Goal: Task Accomplishment & Management: Manage account settings

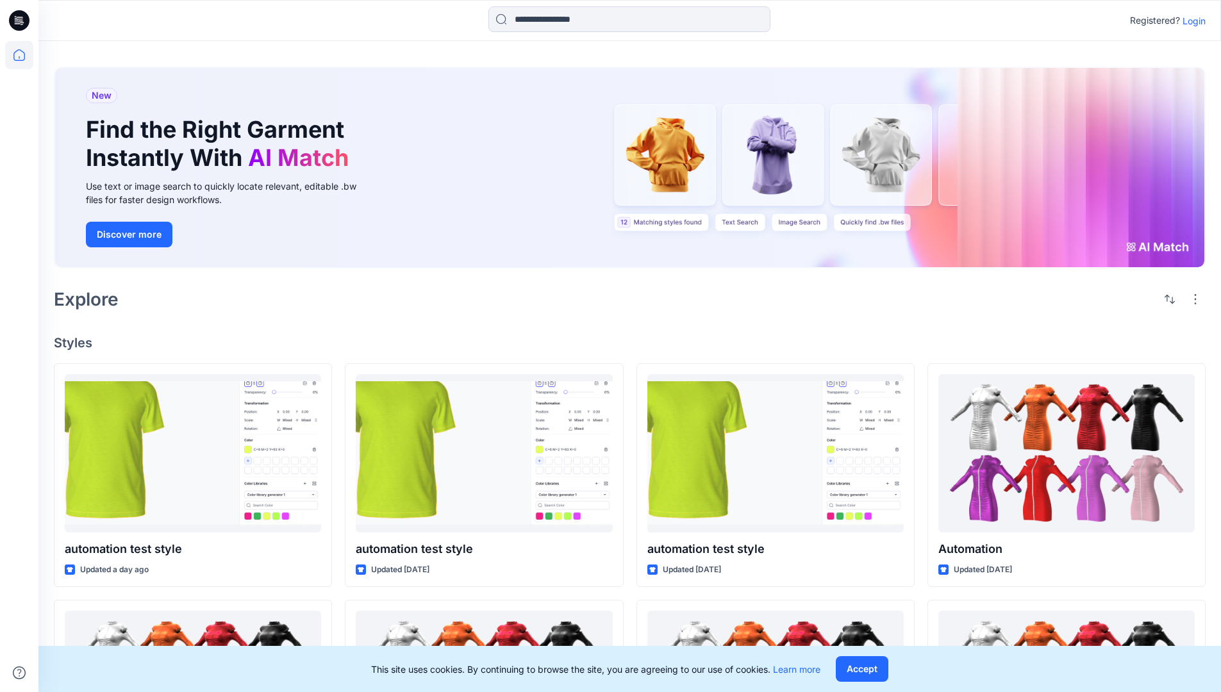
click at [1191, 21] on p "Login" at bounding box center [1194, 20] width 23 height 13
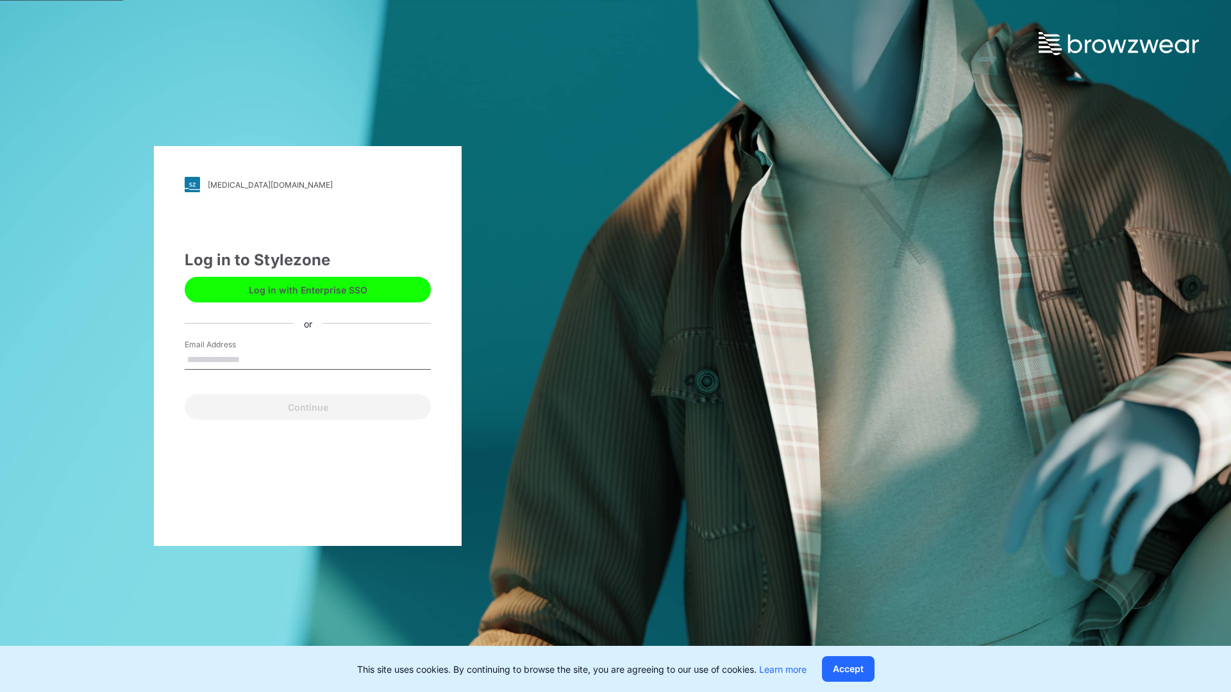
click at [253, 359] on input "Email Address" at bounding box center [308, 360] width 246 height 19
type input "**********"
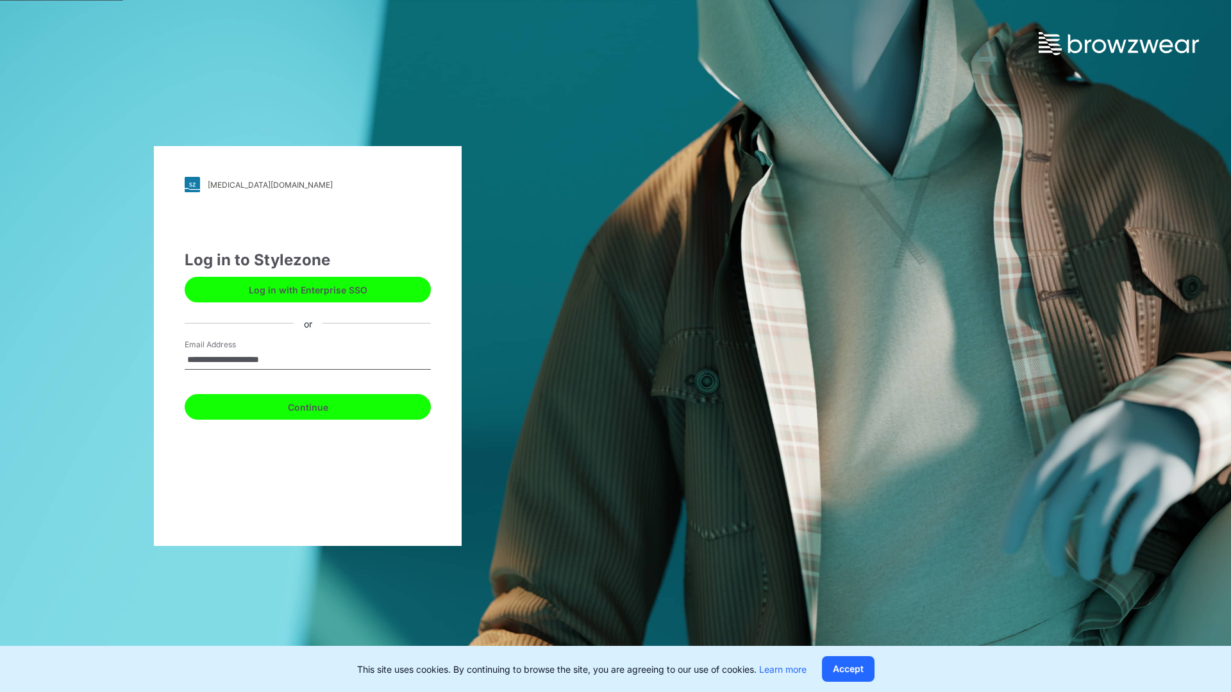
click at [322, 405] on button "Continue" at bounding box center [308, 407] width 246 height 26
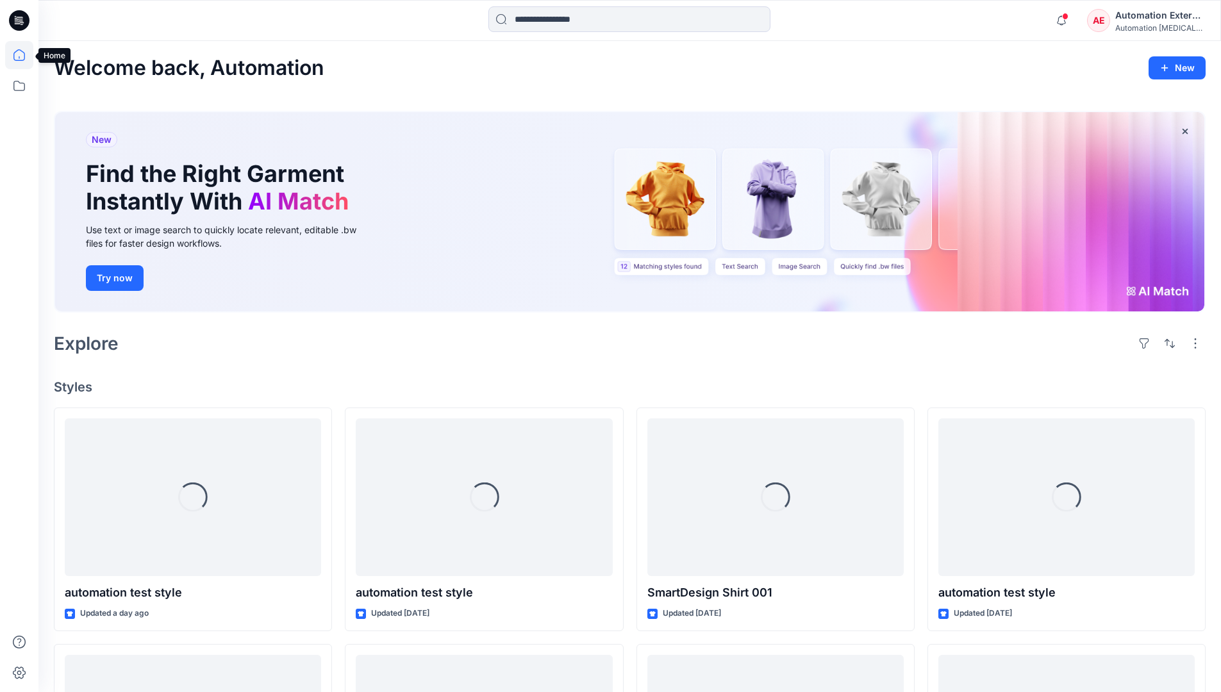
click at [24, 55] on icon at bounding box center [19, 55] width 12 height 12
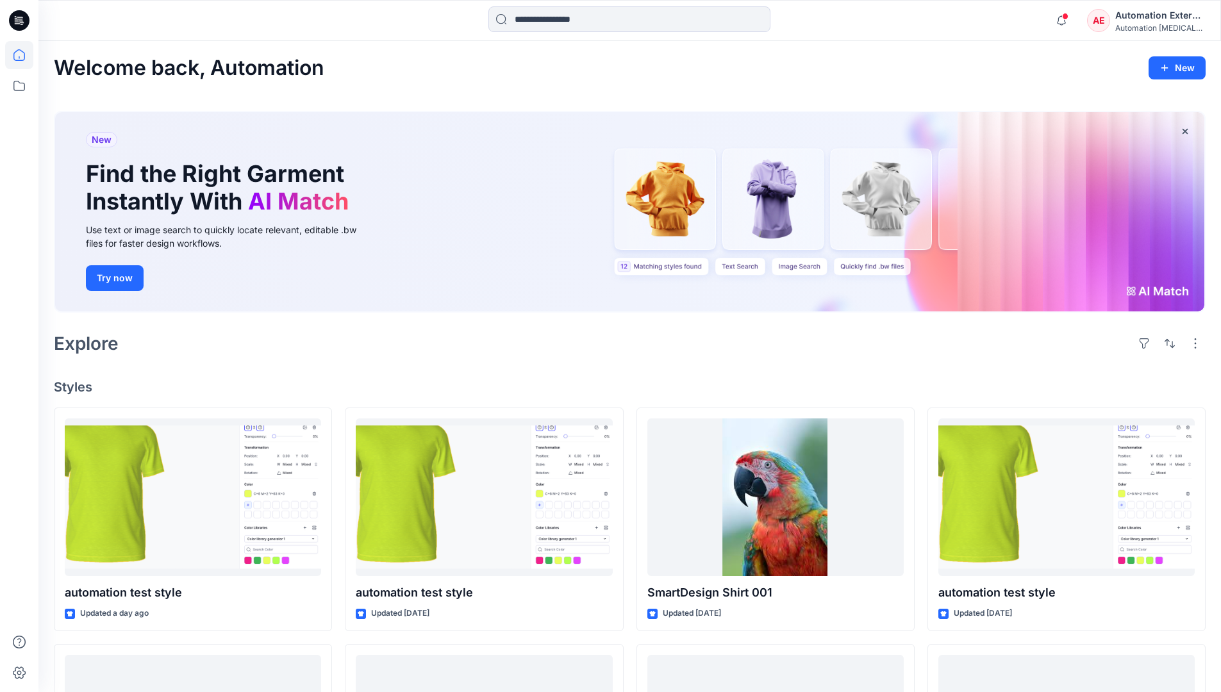
click at [1115, 24] on div "AE Automation External Automation [MEDICAL_DATA]..." at bounding box center [1146, 21] width 118 height 26
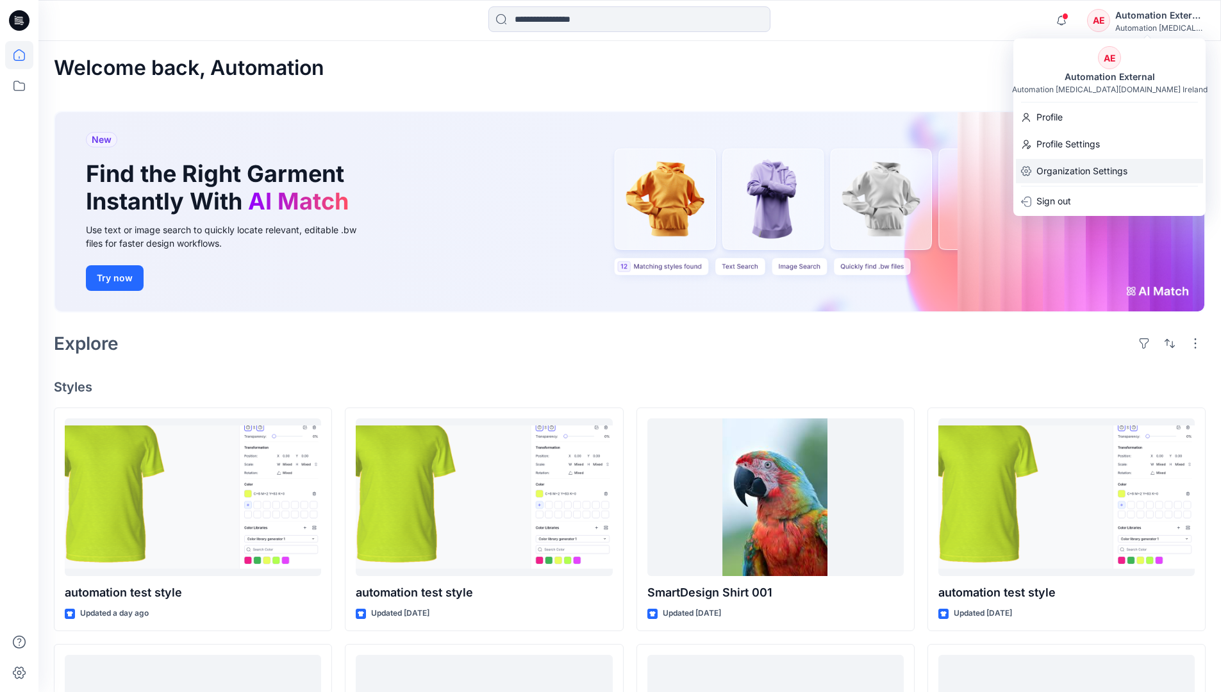
click at [1110, 173] on p "Organization Settings" at bounding box center [1082, 171] width 91 height 24
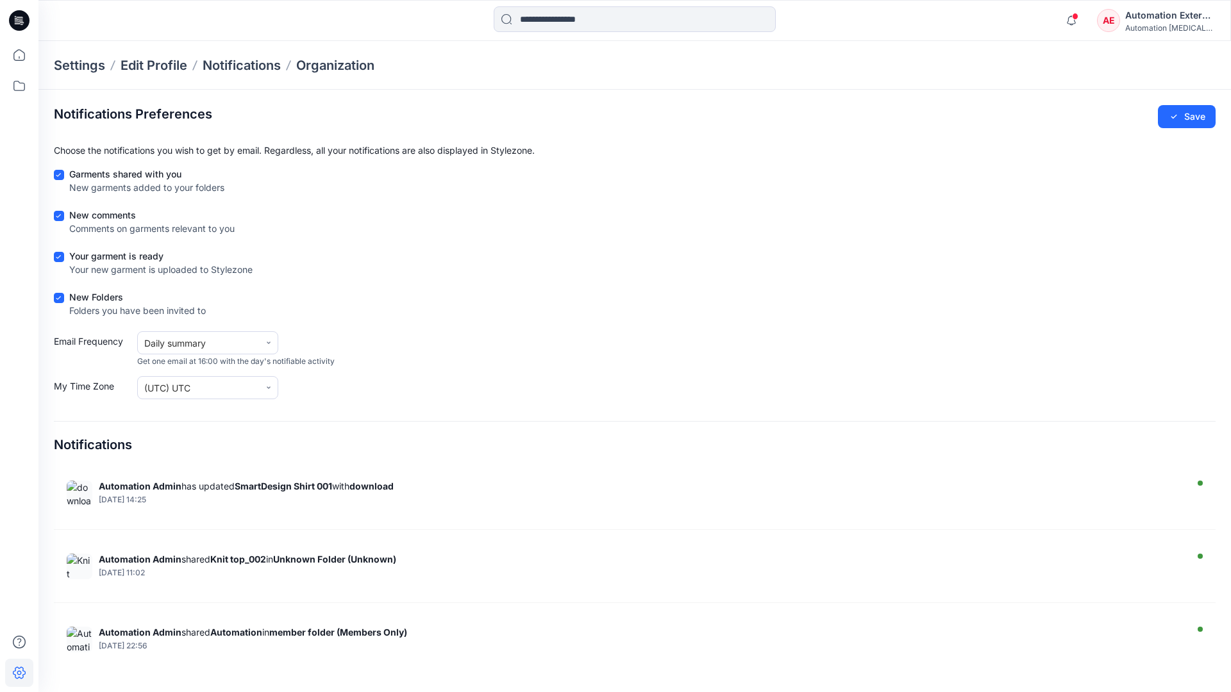
click at [1171, 20] on div "Automation External" at bounding box center [1170, 15] width 90 height 15
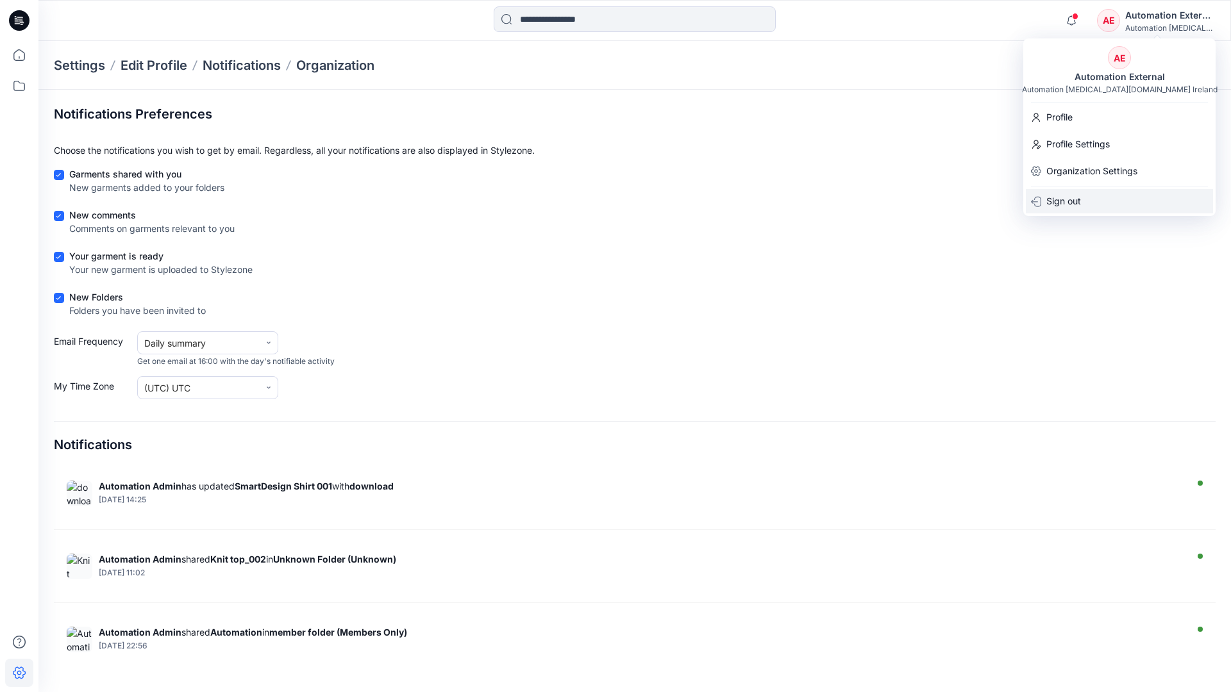
click at [1088, 199] on div "Sign out" at bounding box center [1119, 201] width 187 height 24
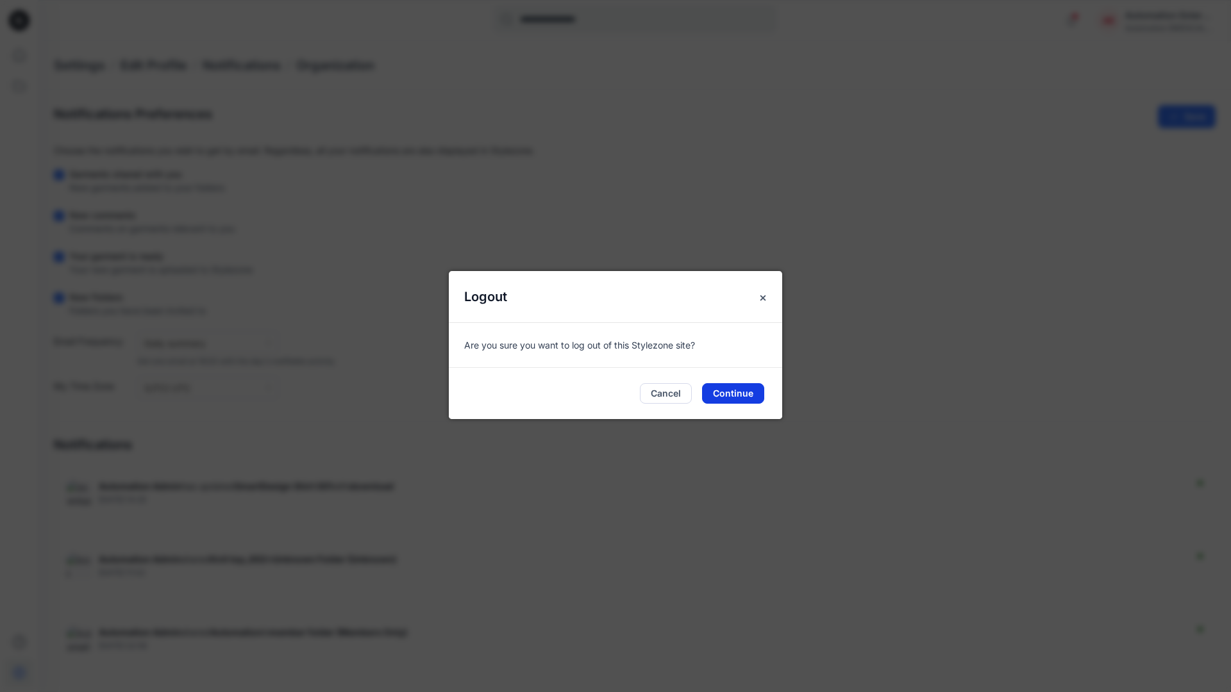
click at [741, 389] on button "Continue" at bounding box center [733, 393] width 62 height 21
